Goal: Task Accomplishment & Management: Complete application form

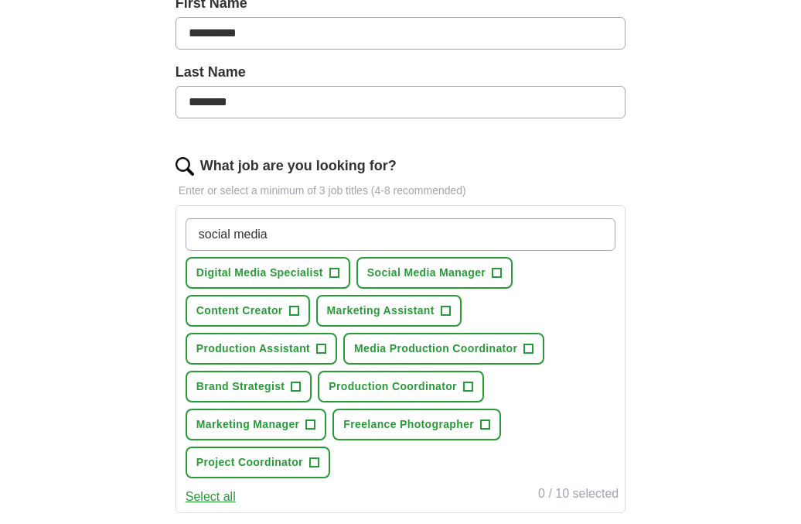
scroll to position [367, 0]
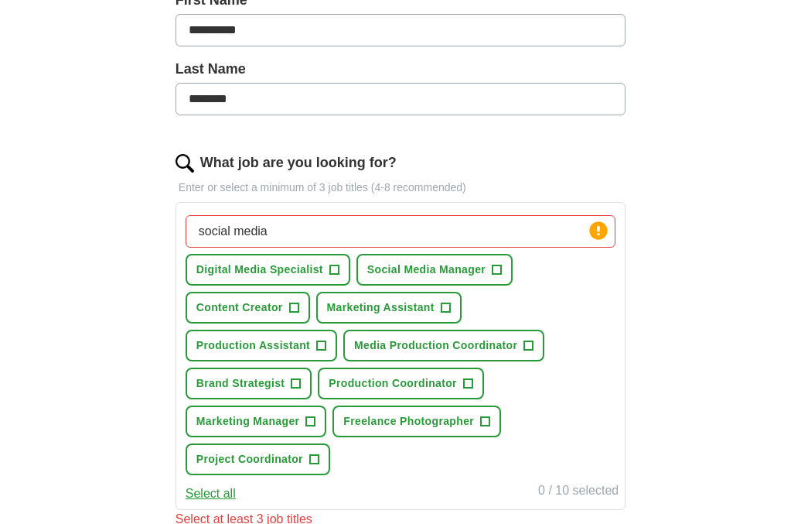
click at [297, 308] on span "+" at bounding box center [293, 308] width 9 height 12
click at [320, 343] on span "+" at bounding box center [321, 346] width 9 height 12
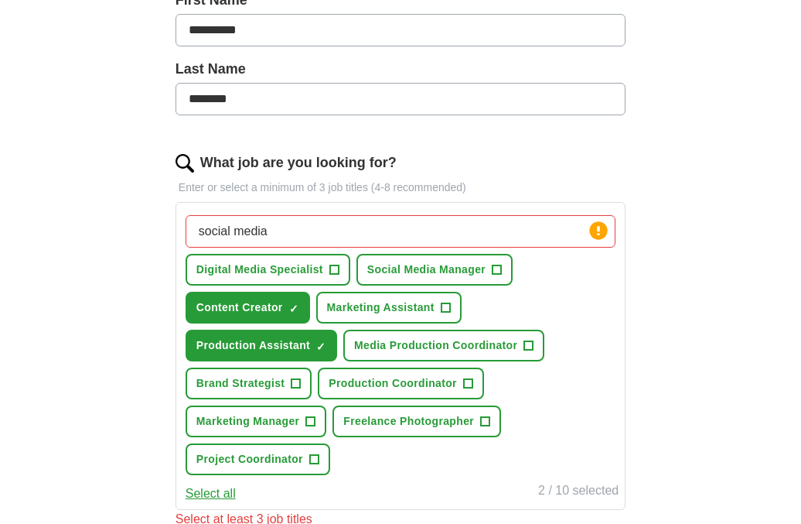
click at [446, 304] on span "+" at bounding box center [445, 308] width 9 height 12
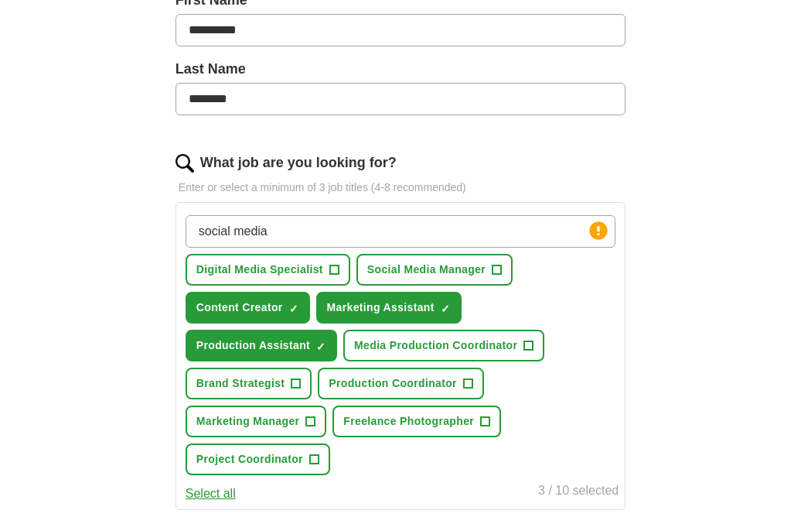
click at [487, 422] on span "+" at bounding box center [485, 421] width 9 height 12
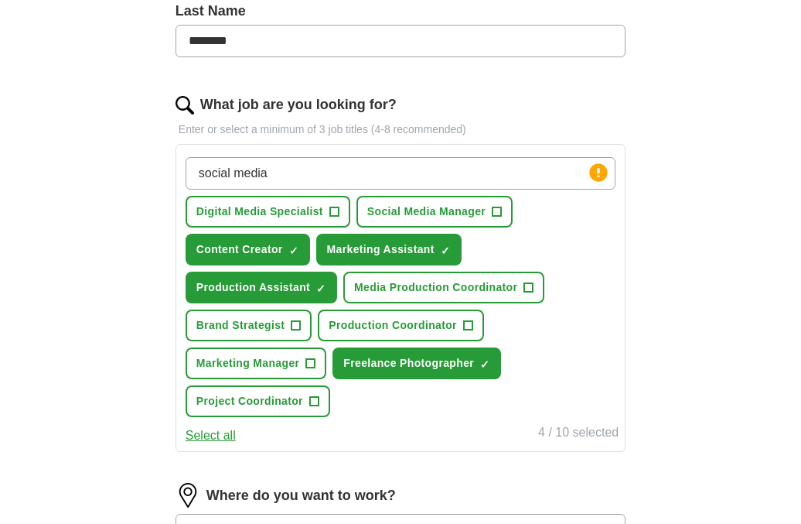
scroll to position [429, 0]
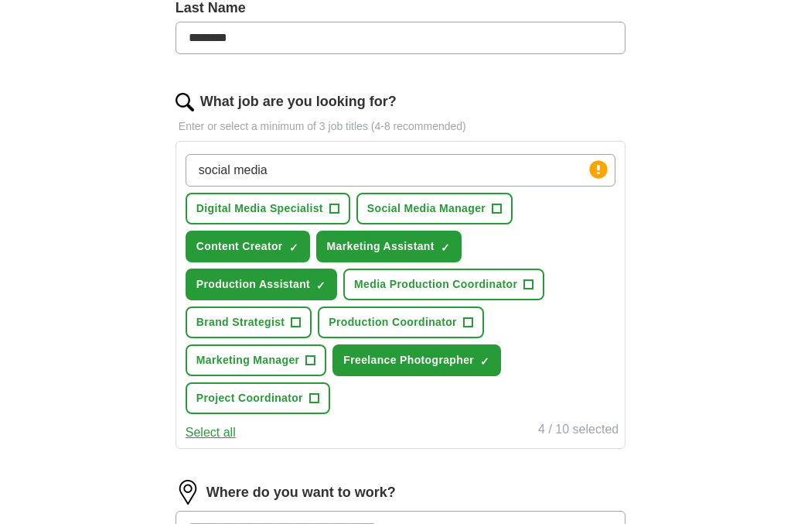
click at [482, 173] on input "social media" at bounding box center [401, 170] width 430 height 32
type input "s"
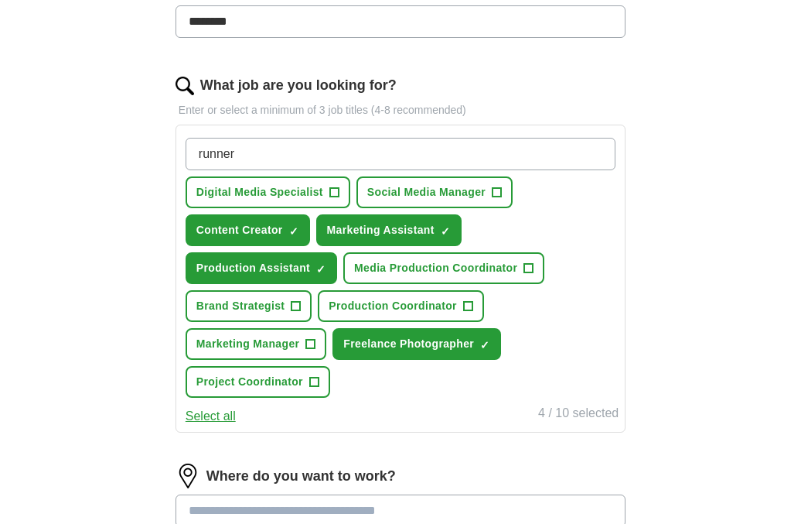
scroll to position [442, 0]
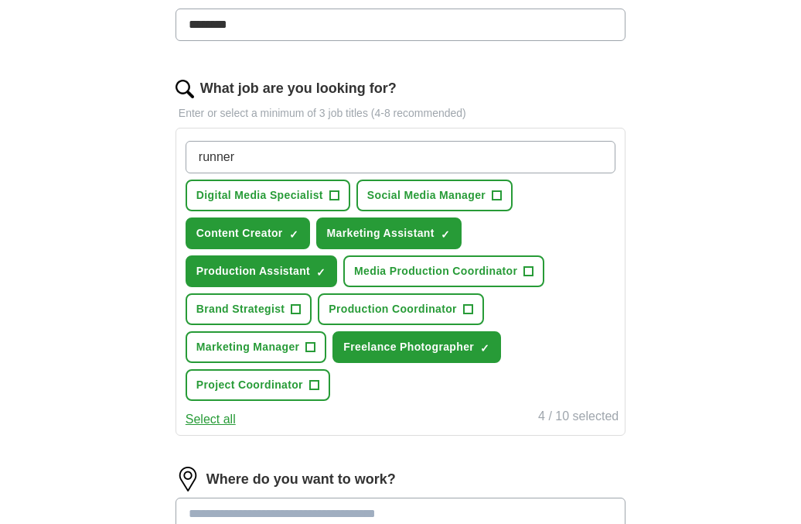
type input "runner"
click at [296, 304] on span "+" at bounding box center [296, 309] width 9 height 12
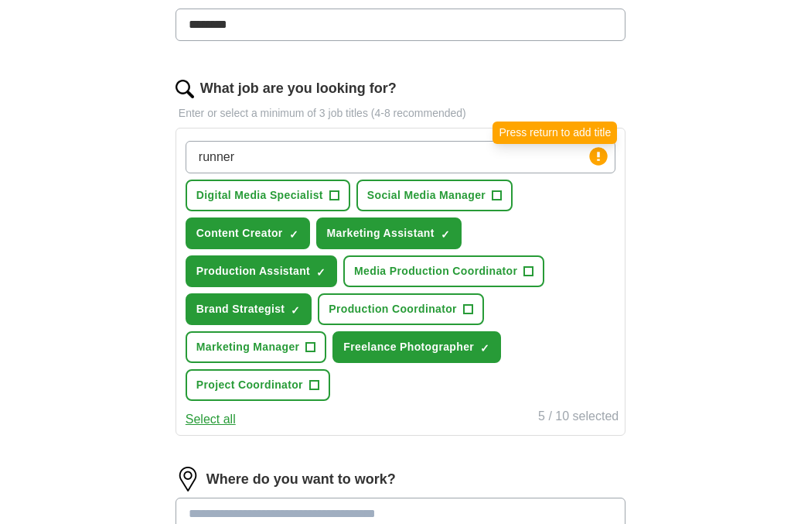
click at [603, 156] on circle at bounding box center [599, 156] width 18 height 18
click at [557, 155] on input "runner" at bounding box center [401, 157] width 430 height 32
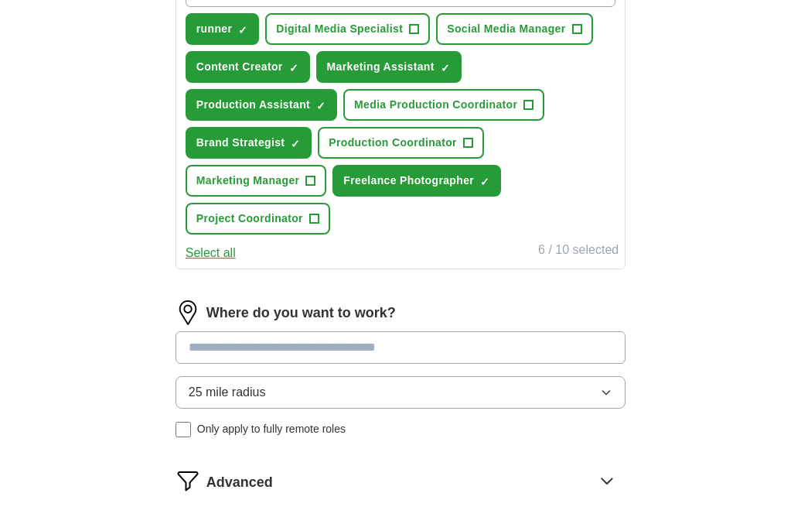
scroll to position [614, 0]
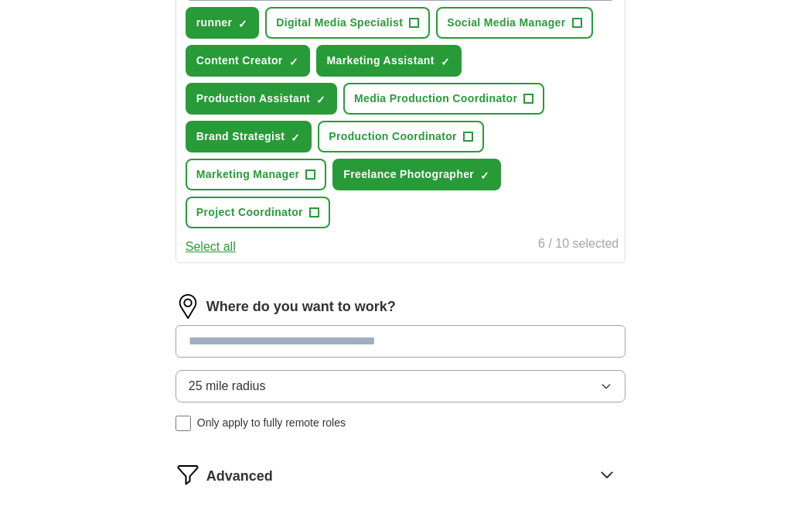
click at [535, 343] on input at bounding box center [401, 341] width 450 height 32
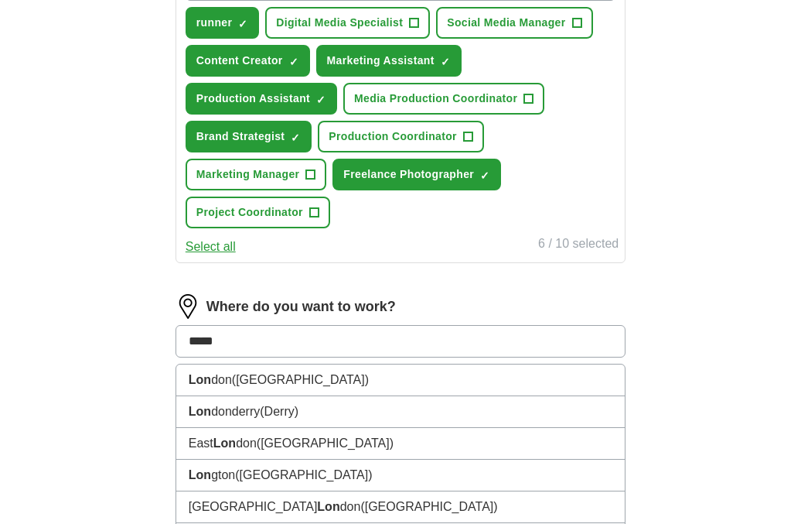
type input "******"
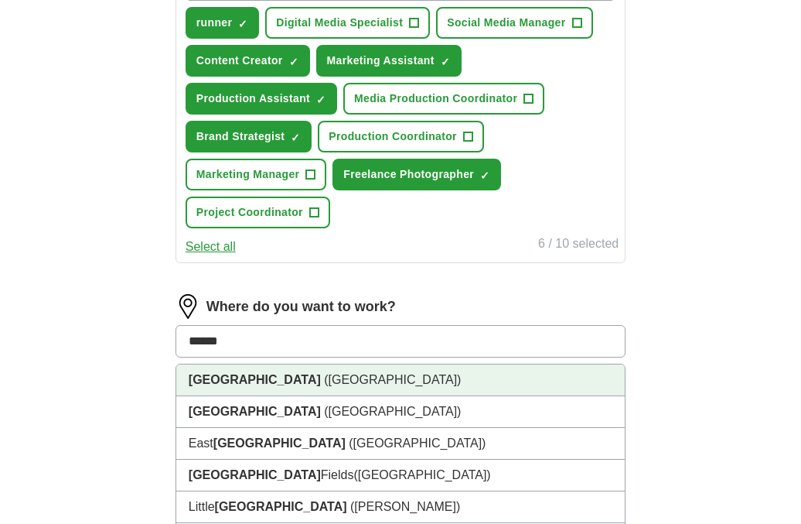
click at [502, 378] on li "[GEOGRAPHIC_DATA] ([GEOGRAPHIC_DATA])" at bounding box center [400, 380] width 449 height 32
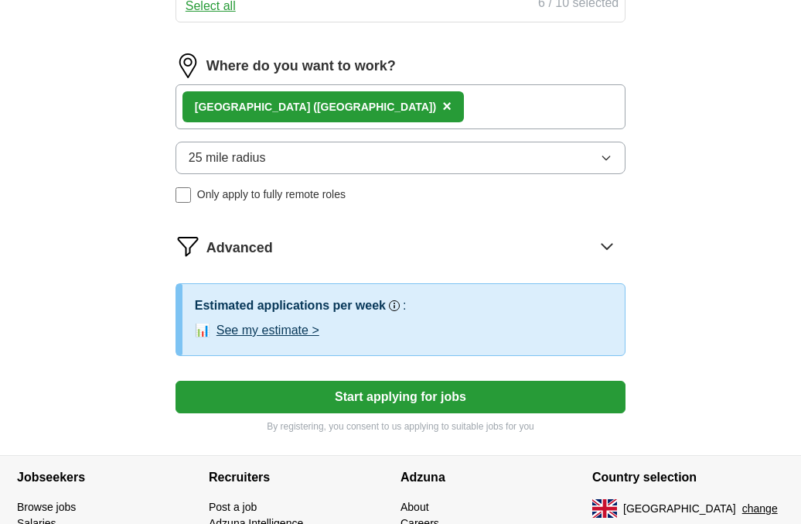
scroll to position [858, 0]
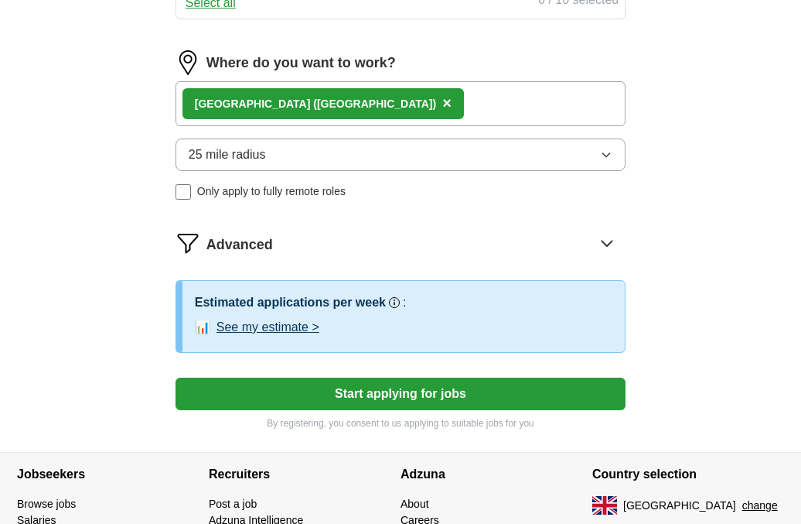
click at [430, 103] on div "[GEOGRAPHIC_DATA] ([GEOGRAPHIC_DATA]) ×" at bounding box center [401, 103] width 450 height 45
click at [386, 110] on div "[GEOGRAPHIC_DATA] ([GEOGRAPHIC_DATA]) ×" at bounding box center [401, 103] width 450 height 45
click at [381, 110] on div "[GEOGRAPHIC_DATA] ([GEOGRAPHIC_DATA]) ×" at bounding box center [401, 103] width 450 height 45
click at [370, 101] on div "[GEOGRAPHIC_DATA] ([GEOGRAPHIC_DATA]) ×" at bounding box center [401, 103] width 450 height 45
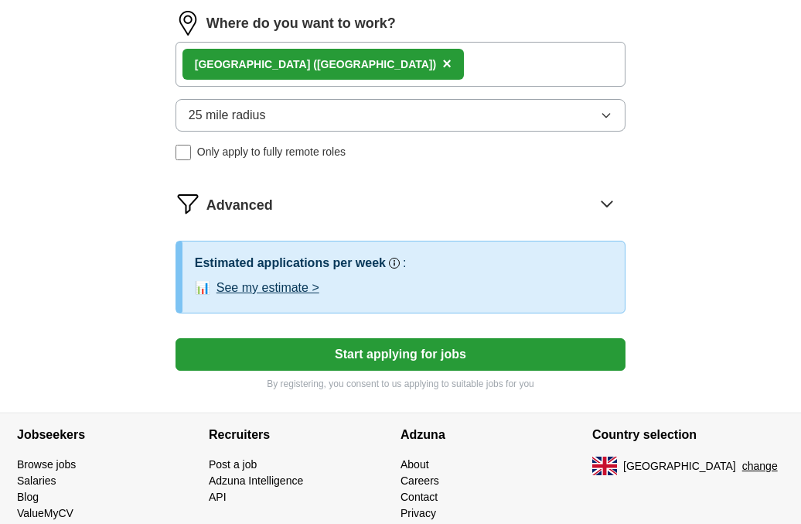
scroll to position [894, 0]
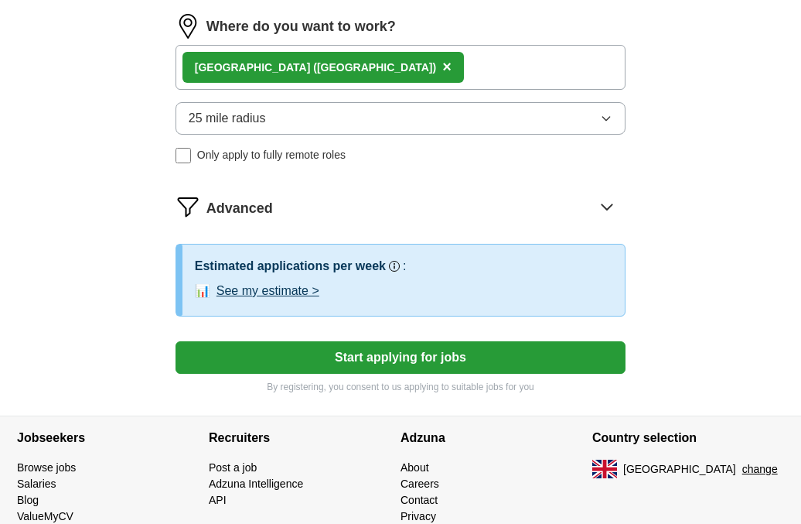
click at [351, 56] on div "[GEOGRAPHIC_DATA] ([GEOGRAPHIC_DATA]) ×" at bounding box center [401, 67] width 450 height 45
click at [349, 73] on div "[GEOGRAPHIC_DATA] ([GEOGRAPHIC_DATA]) ×" at bounding box center [401, 67] width 450 height 45
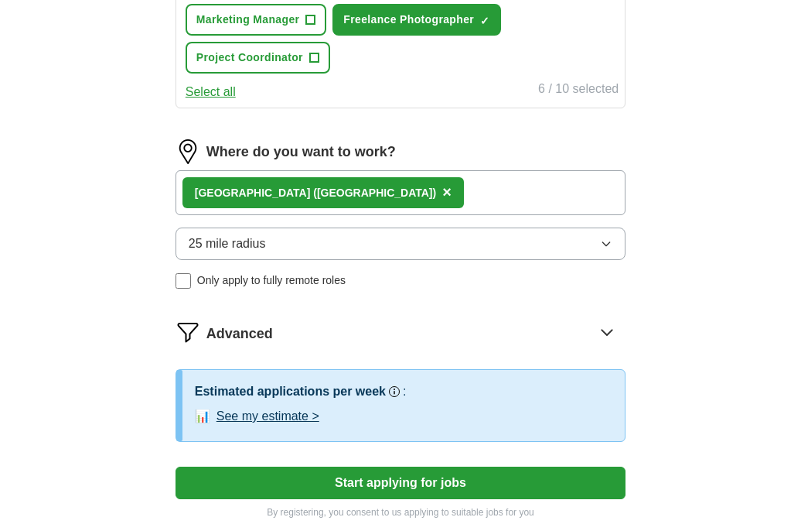
scroll to position [760, 0]
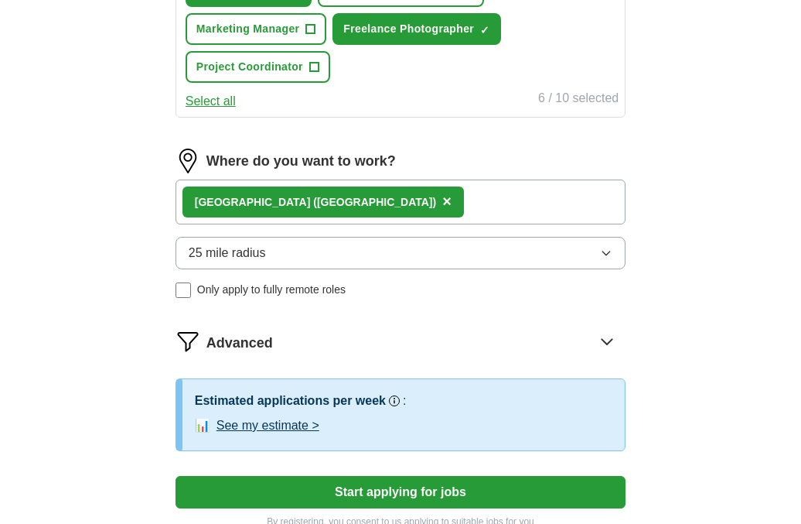
click at [311, 207] on div "[GEOGRAPHIC_DATA] ([GEOGRAPHIC_DATA]) ×" at bounding box center [401, 201] width 450 height 45
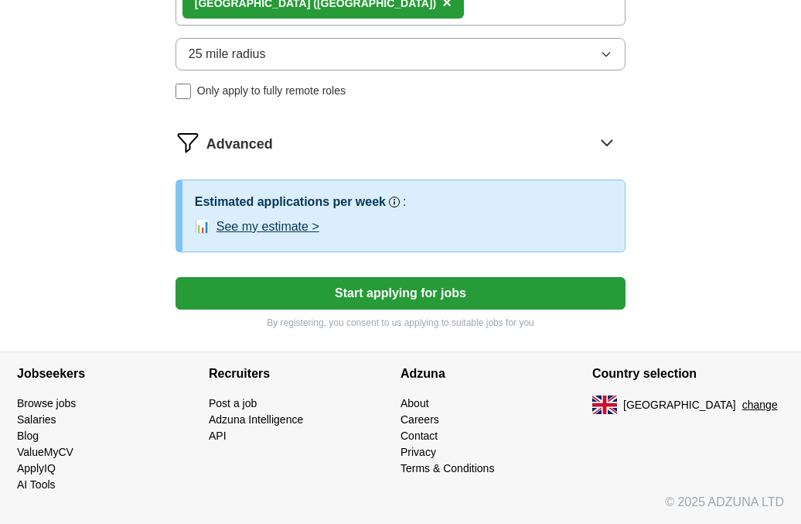
scroll to position [959, 0]
click at [300, 280] on button "Start applying for jobs" at bounding box center [401, 293] width 450 height 32
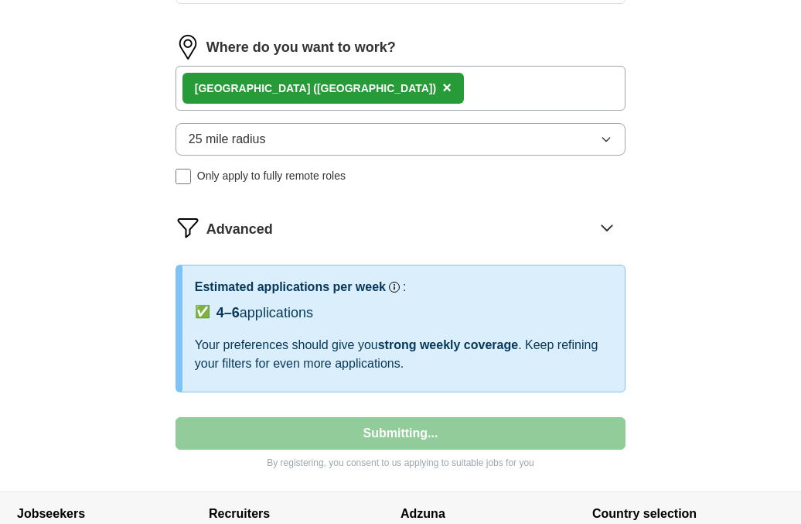
scroll to position [112, 0]
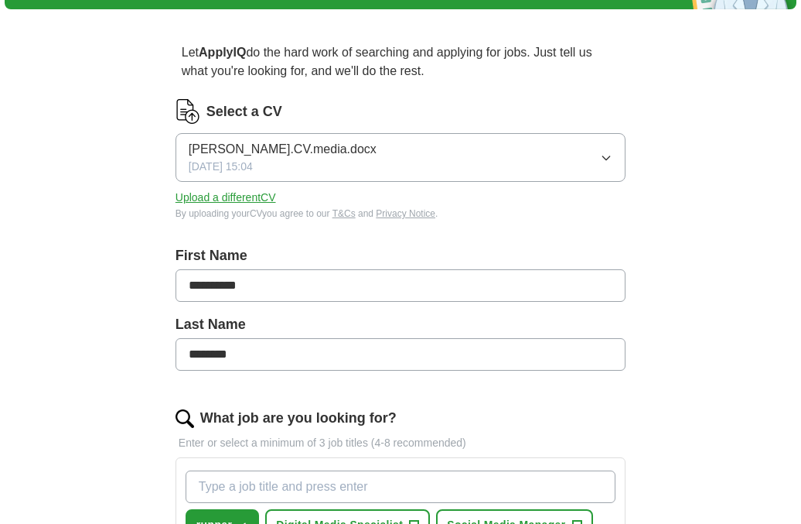
select select "**"
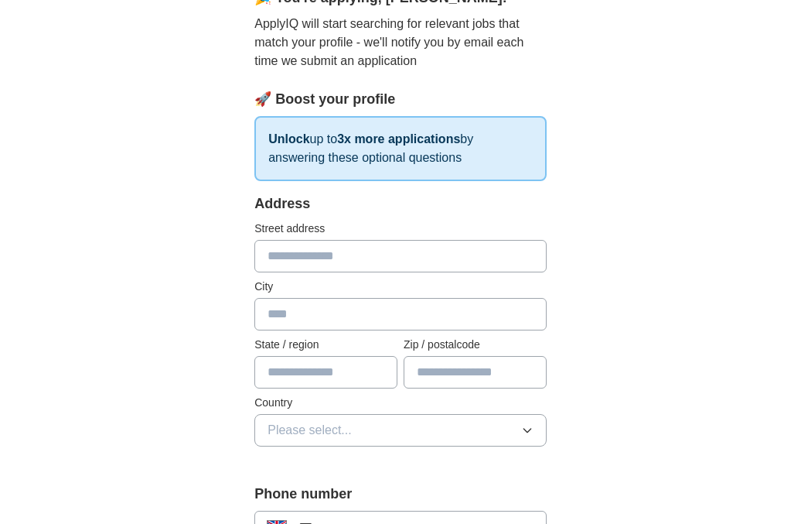
scroll to position [169, 0]
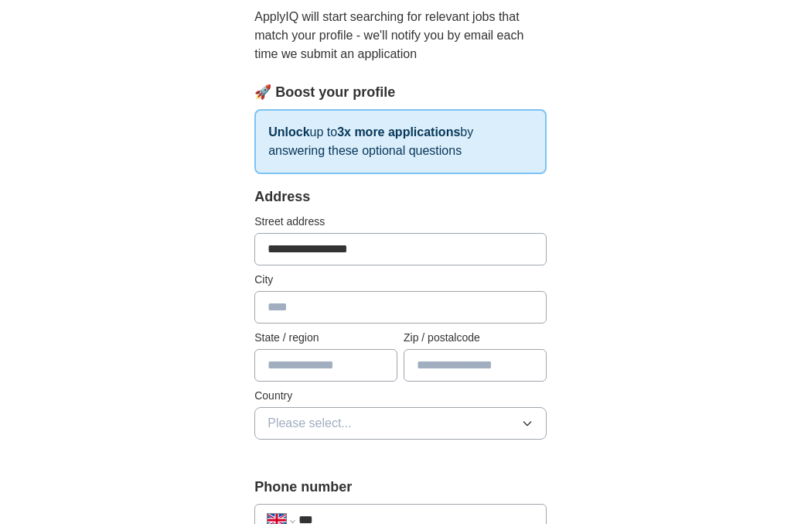
type input "**********"
type input "******"
type input "*******"
type input "******"
click at [346, 419] on span "Please select..." at bounding box center [310, 423] width 84 height 19
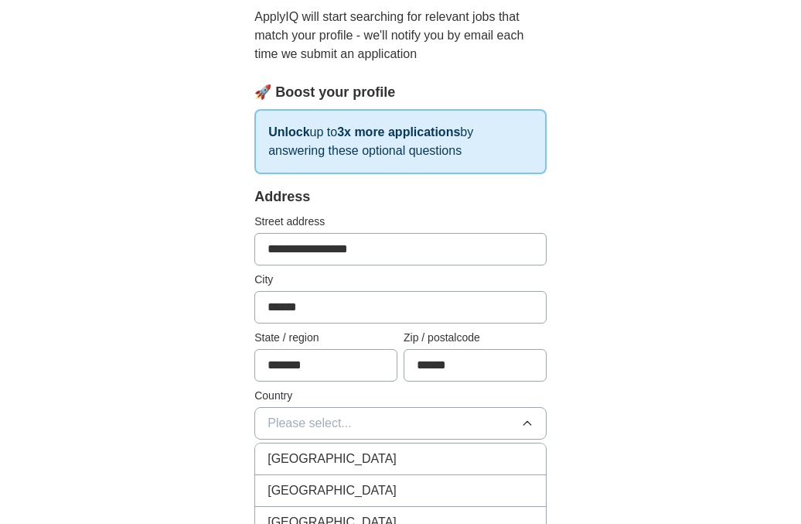
click at [341, 456] on span "[GEOGRAPHIC_DATA]" at bounding box center [332, 458] width 129 height 19
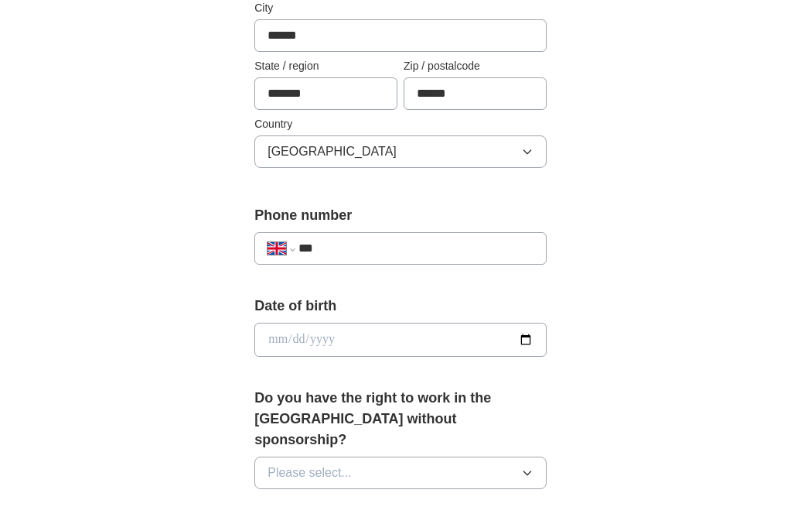
scroll to position [447, 0]
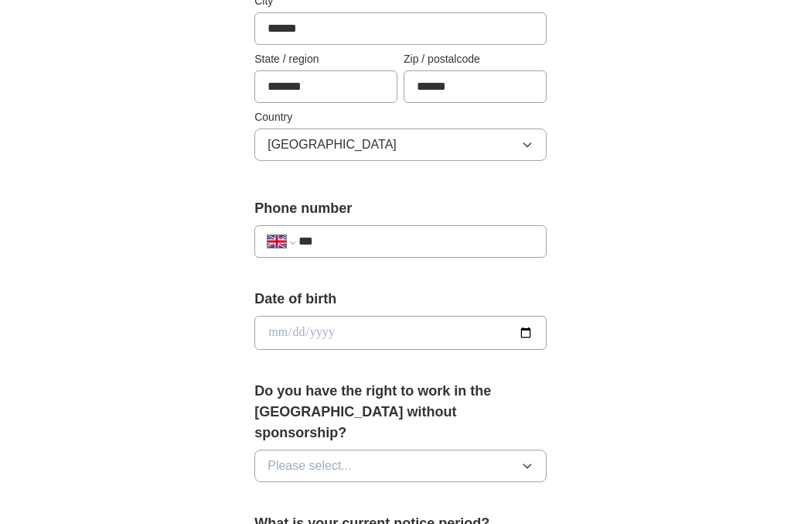
click at [359, 335] on input "date" at bounding box center [401, 333] width 292 height 34
type input "**********"
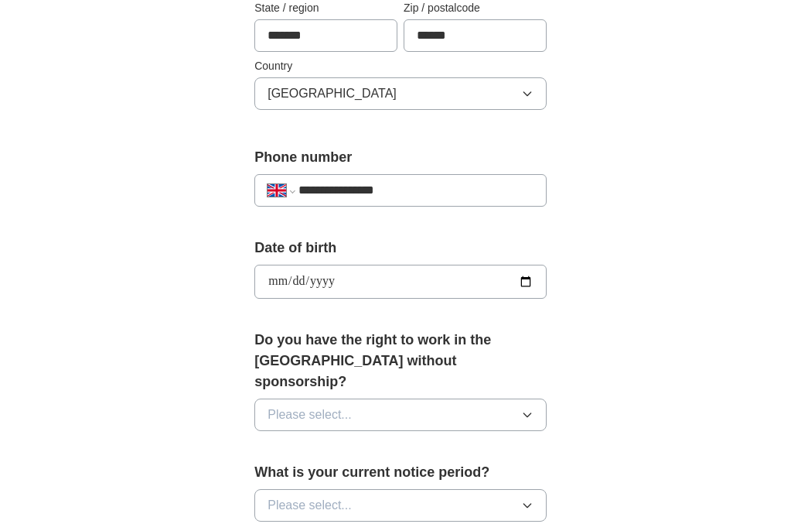
scroll to position [549, 0]
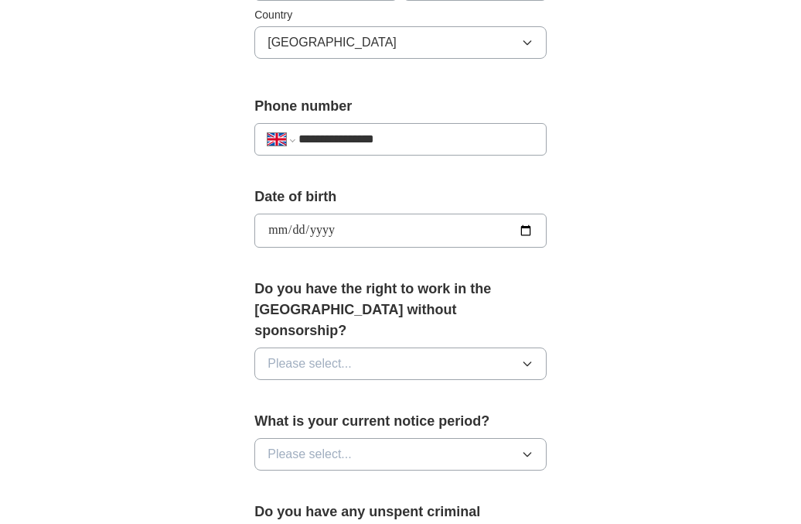
type input "**********"
click at [376, 347] on button "Please select..." at bounding box center [401, 363] width 292 height 32
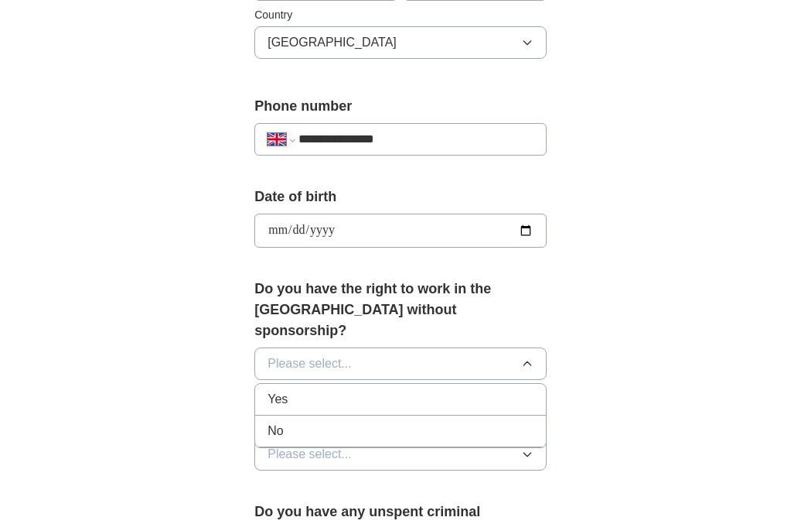
click at [366, 390] on div "Yes" at bounding box center [401, 399] width 266 height 19
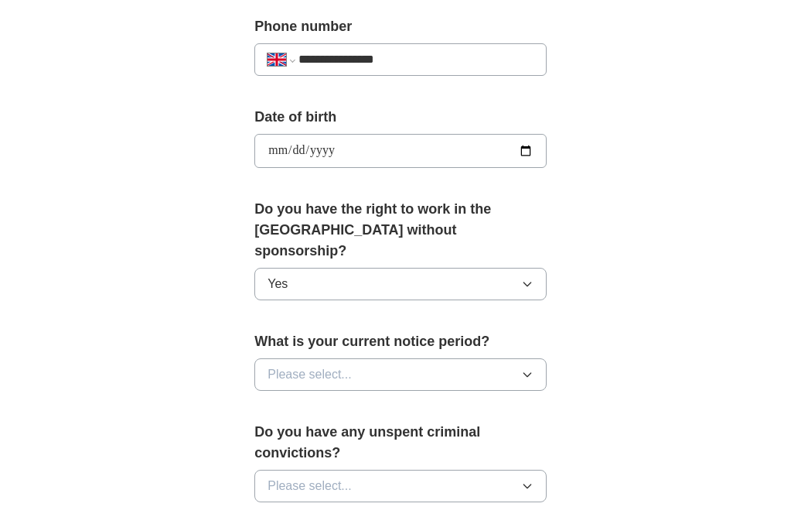
scroll to position [635, 0]
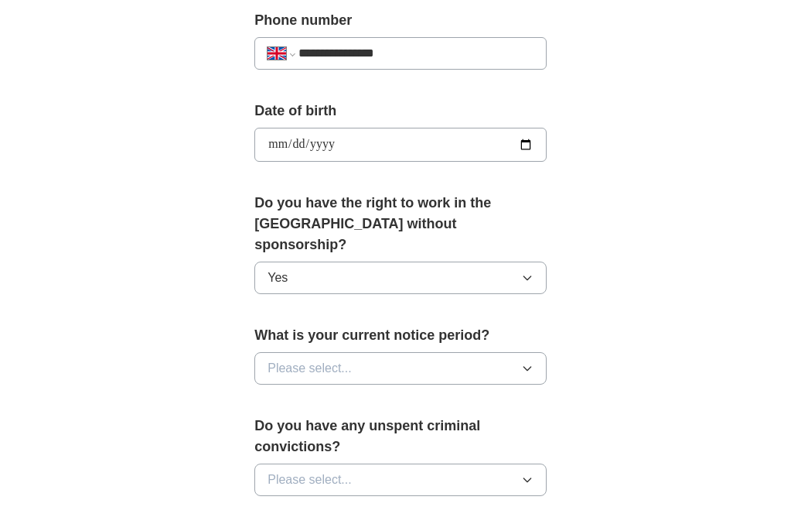
click at [373, 354] on button "Please select..." at bounding box center [401, 368] width 292 height 32
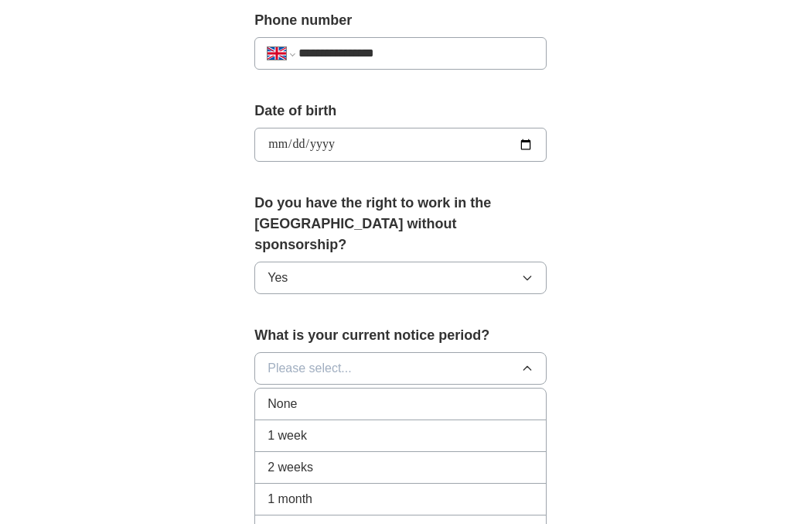
click at [355, 395] on div "None" at bounding box center [401, 404] width 266 height 19
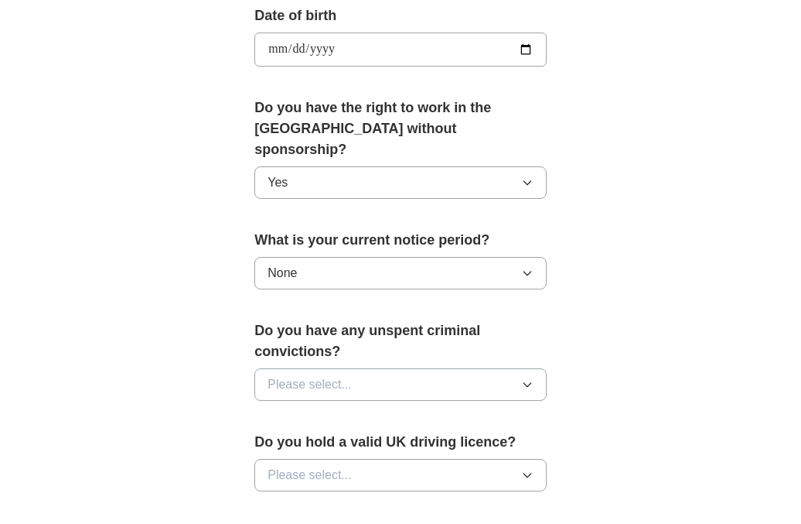
scroll to position [779, 0]
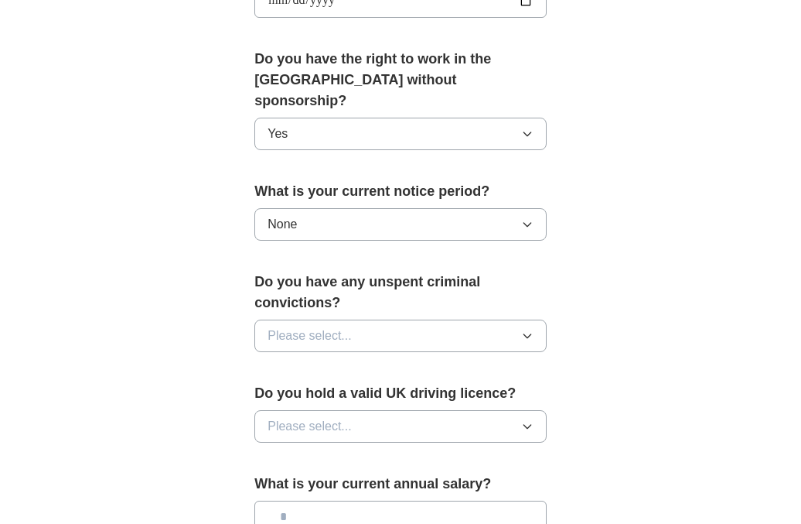
click at [377, 320] on button "Please select..." at bounding box center [401, 336] width 292 height 32
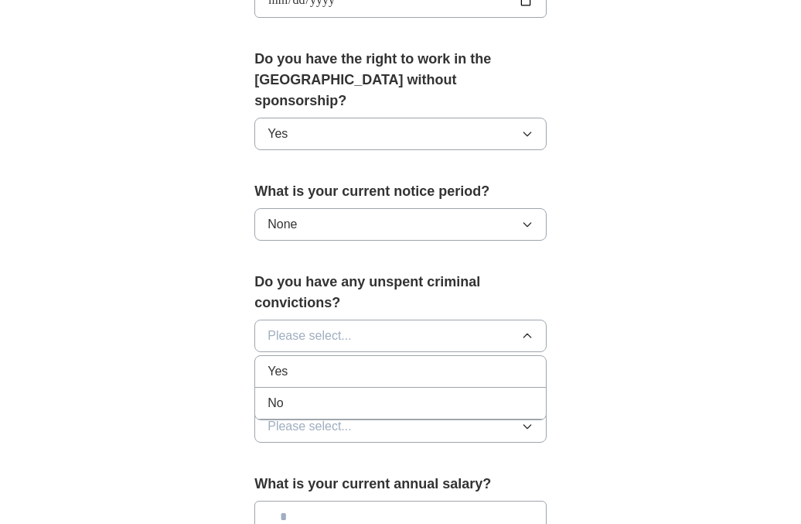
click at [336, 394] on div "No" at bounding box center [401, 403] width 266 height 19
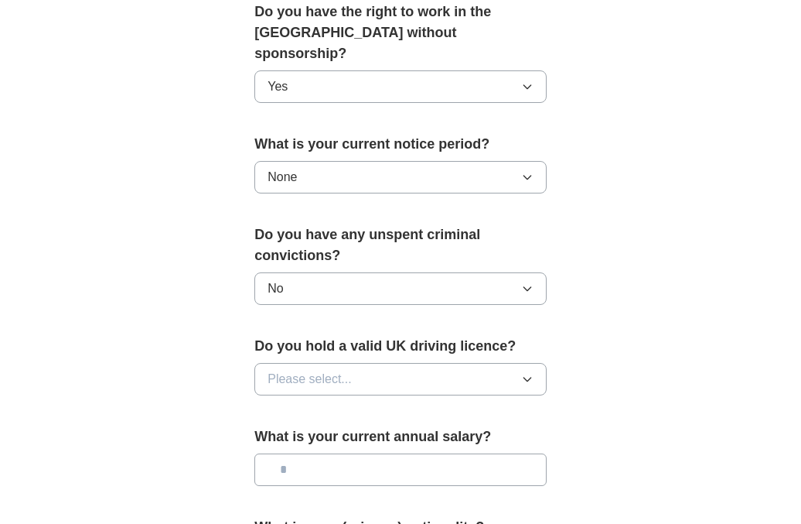
scroll to position [836, 0]
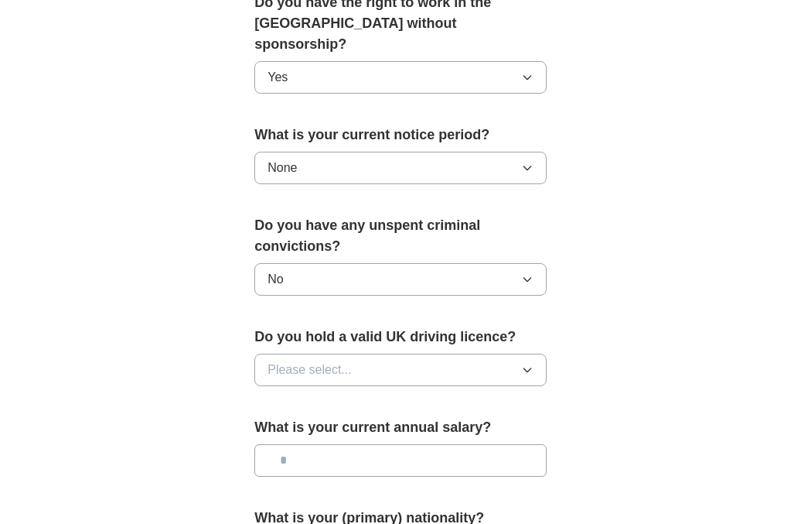
click at [343, 361] on span "Please select..." at bounding box center [310, 370] width 84 height 19
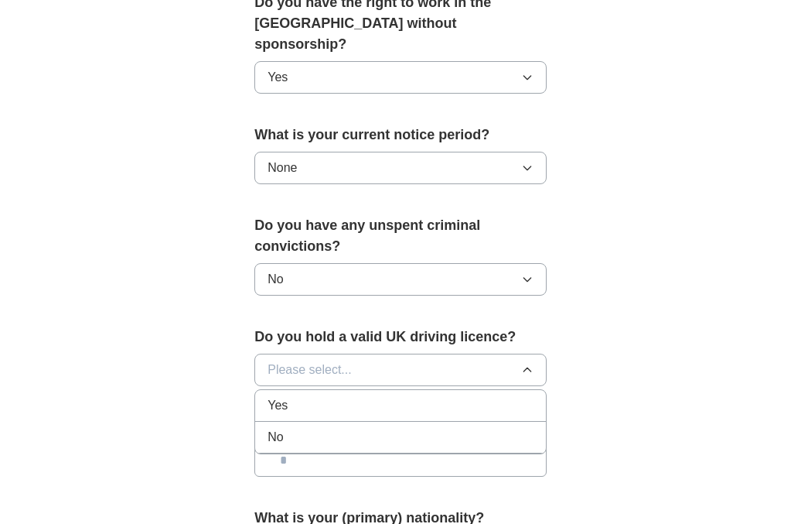
click at [333, 396] on div "Yes" at bounding box center [401, 405] width 266 height 19
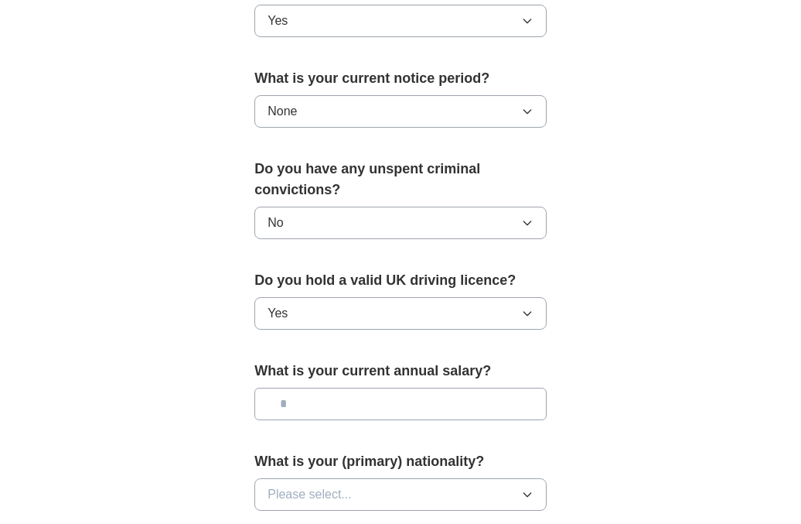
scroll to position [920, 0]
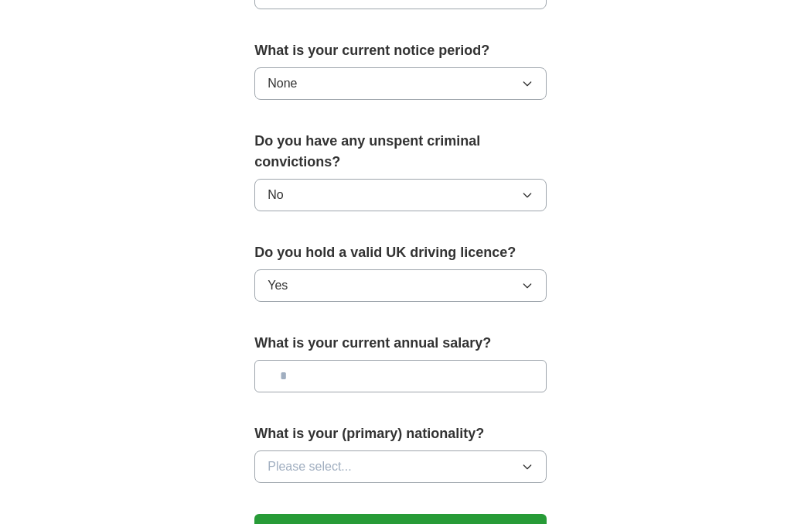
click at [341, 360] on input "text" at bounding box center [401, 376] width 292 height 32
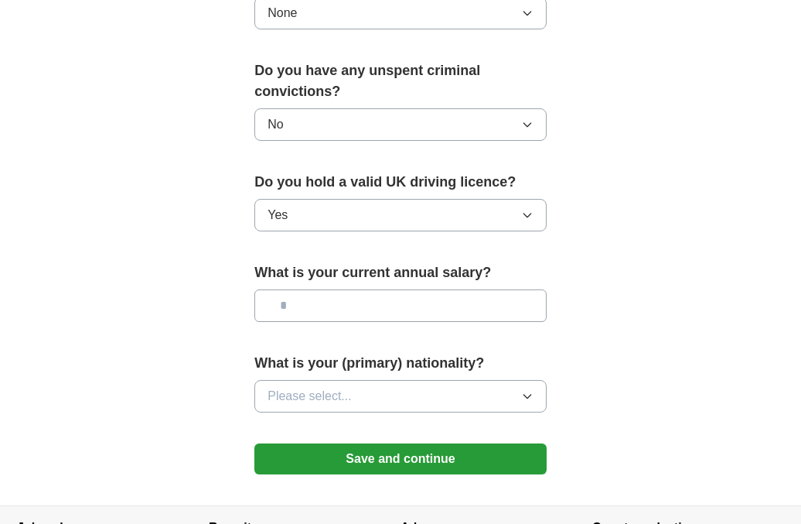
scroll to position [1023, 0]
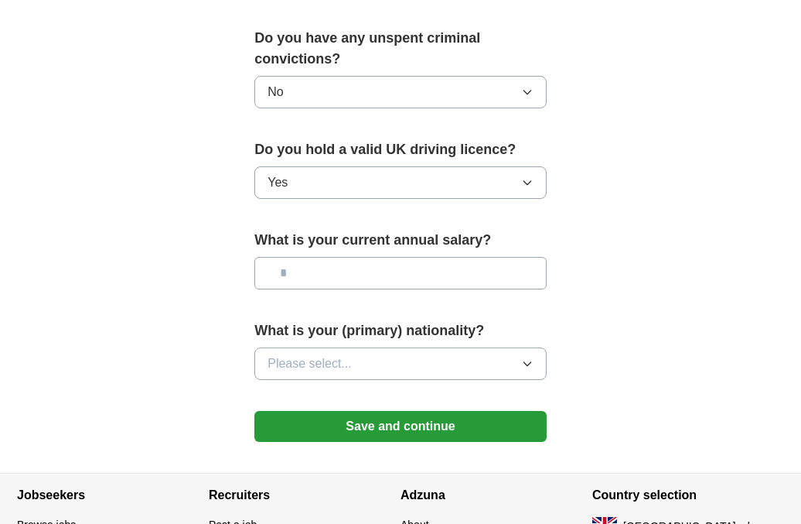
click at [339, 354] on button "Please select..." at bounding box center [401, 363] width 292 height 32
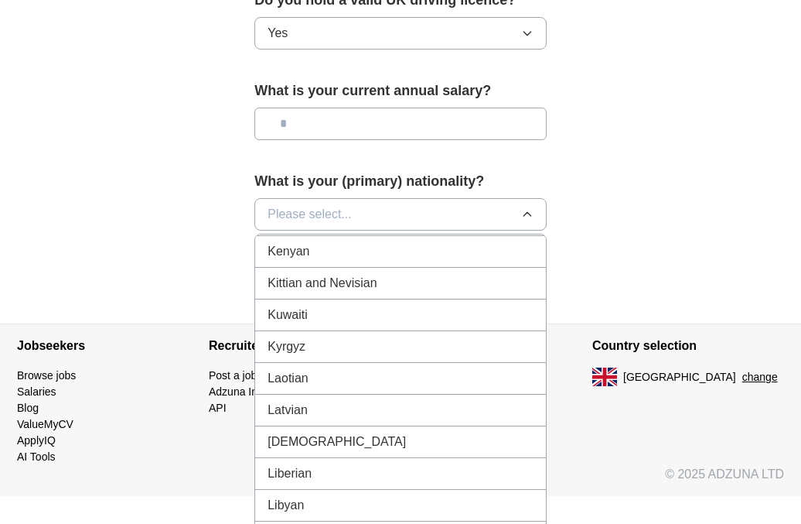
scroll to position [2923, 0]
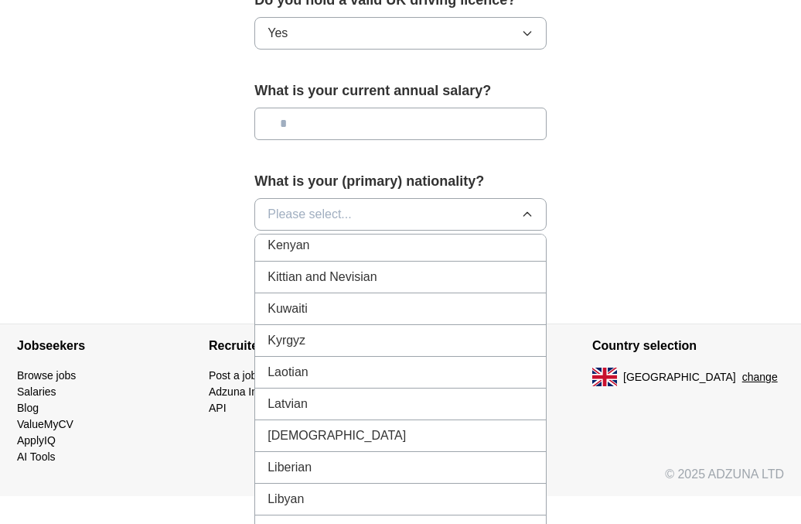
click at [326, 395] on div "Latvian" at bounding box center [401, 404] width 266 height 19
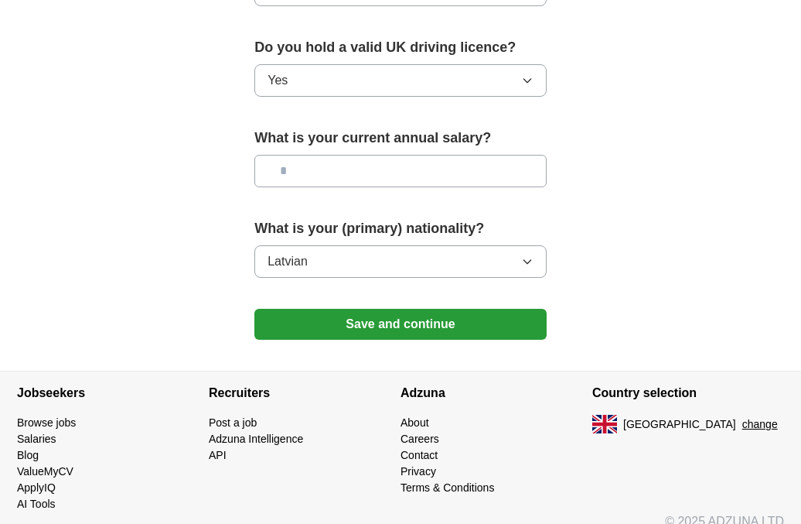
click at [360, 309] on button "Save and continue" at bounding box center [401, 324] width 292 height 31
